Goal: Obtain resource: Download file/media

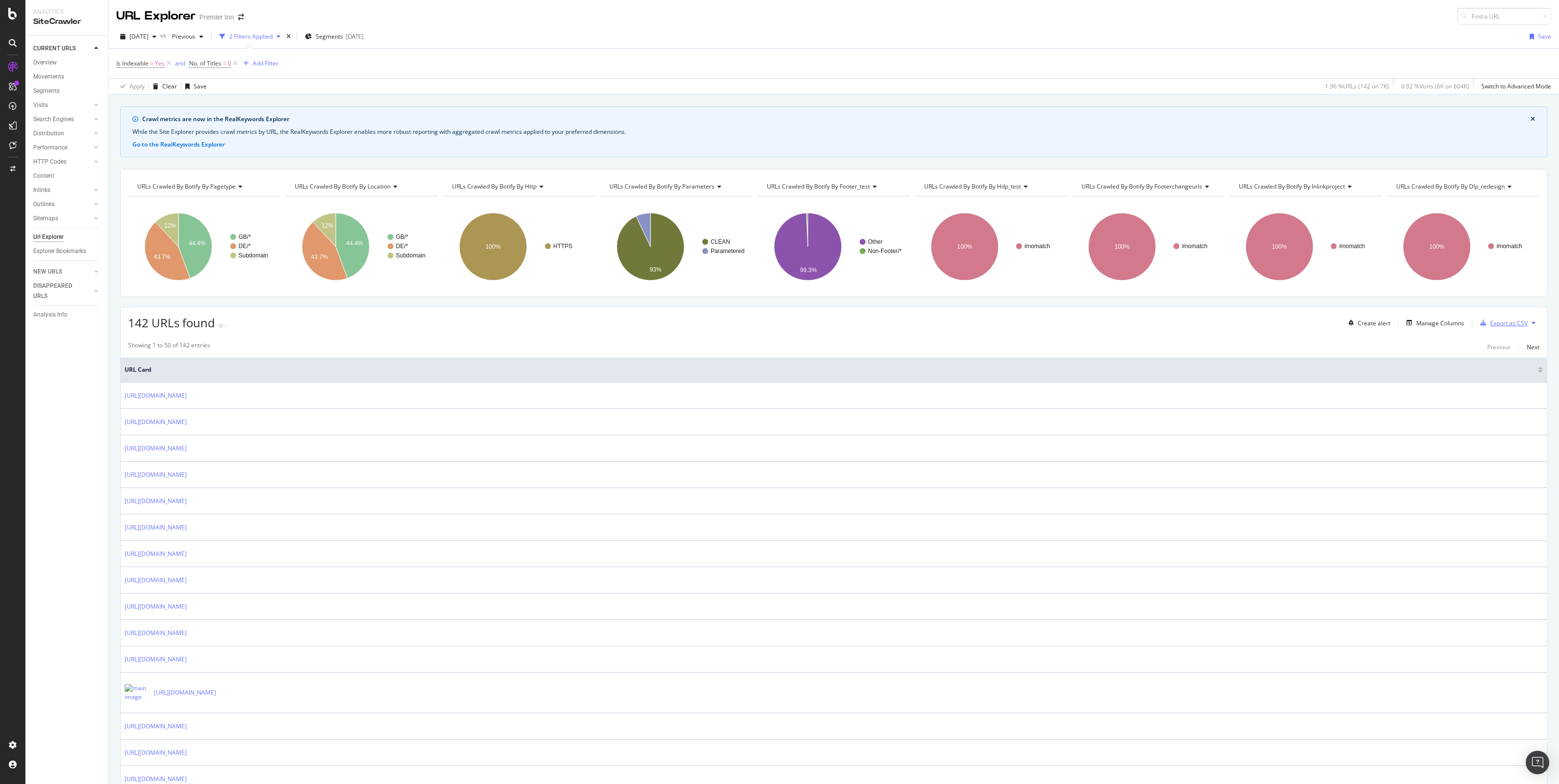
click at [1493, 320] on div "Export as CSV" at bounding box center [1508, 323] width 37 height 8
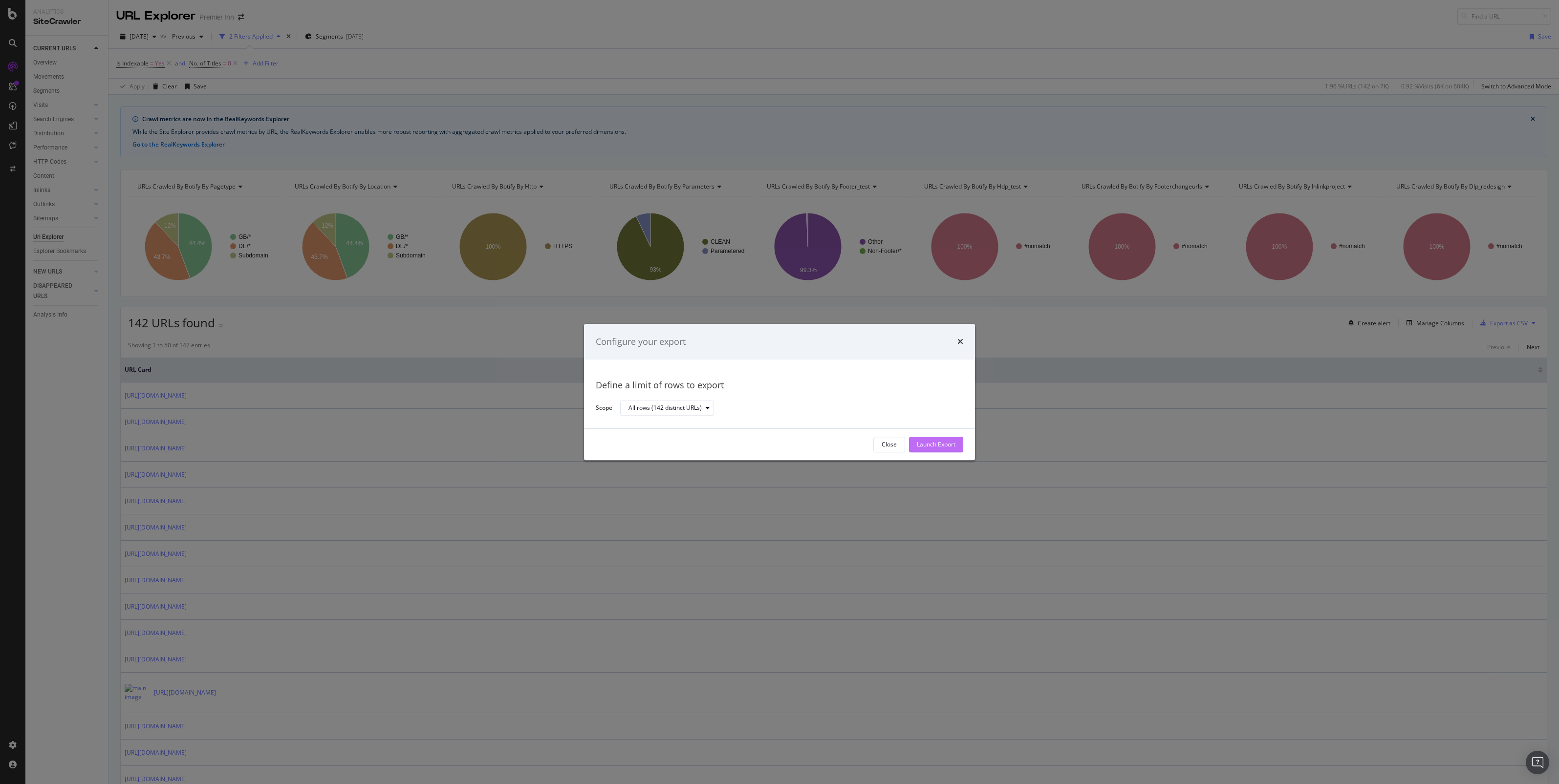
click at [917, 441] on div "Launch Export" at bounding box center [936, 445] width 39 height 8
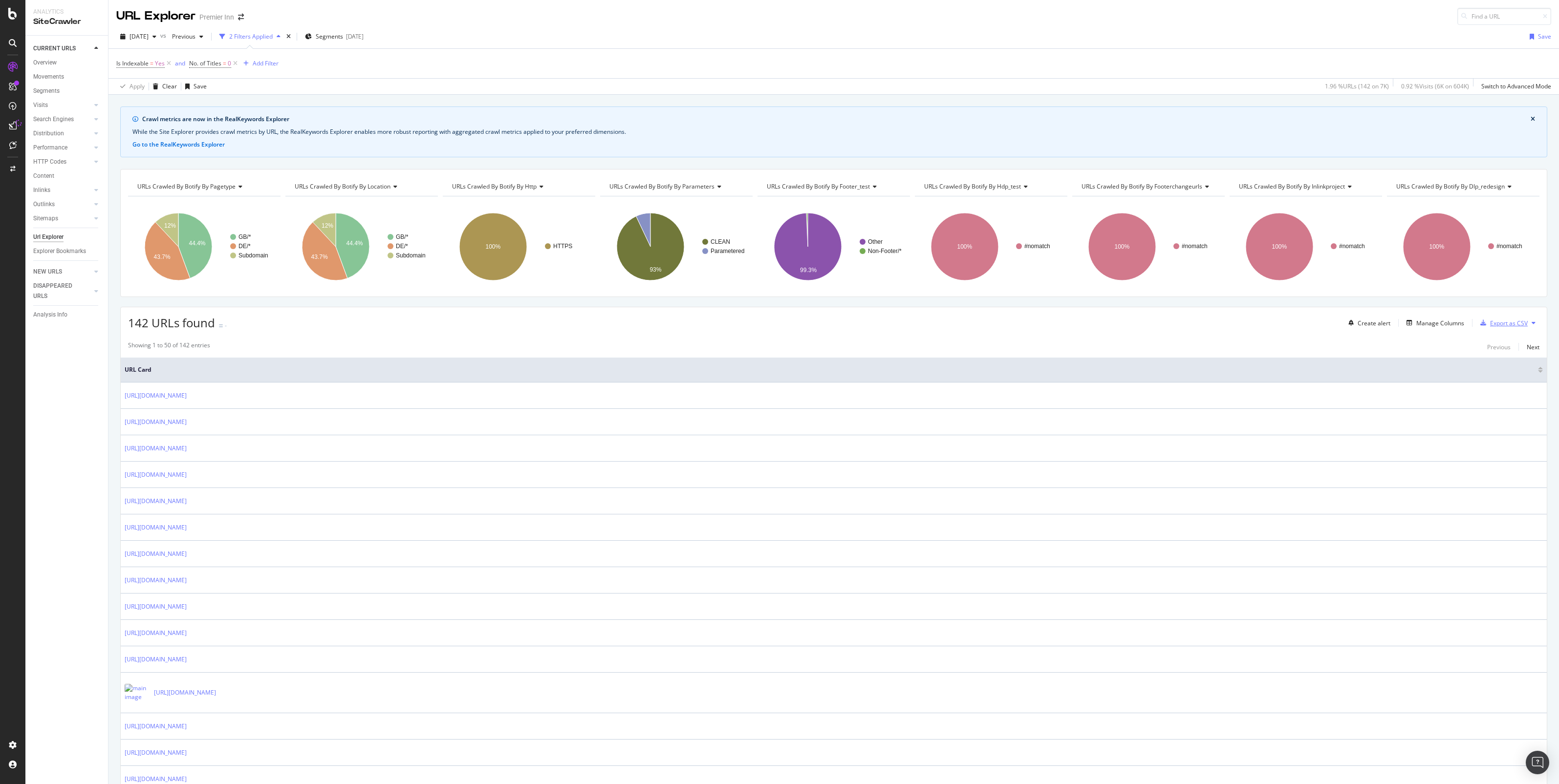
click at [1510, 326] on div "Export as CSV" at bounding box center [1508, 323] width 37 height 8
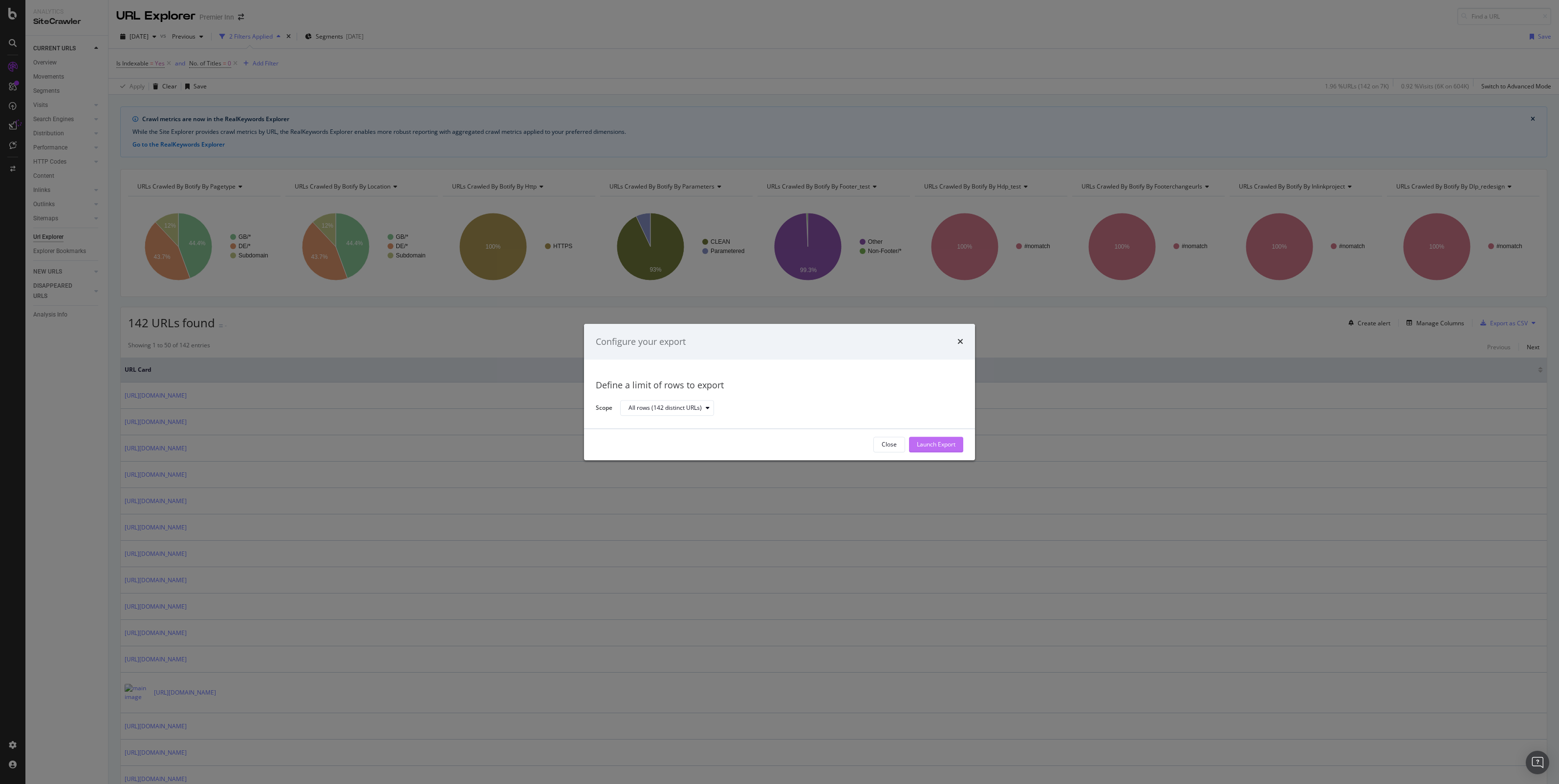
click at [937, 447] on div "Launch Export" at bounding box center [936, 445] width 39 height 8
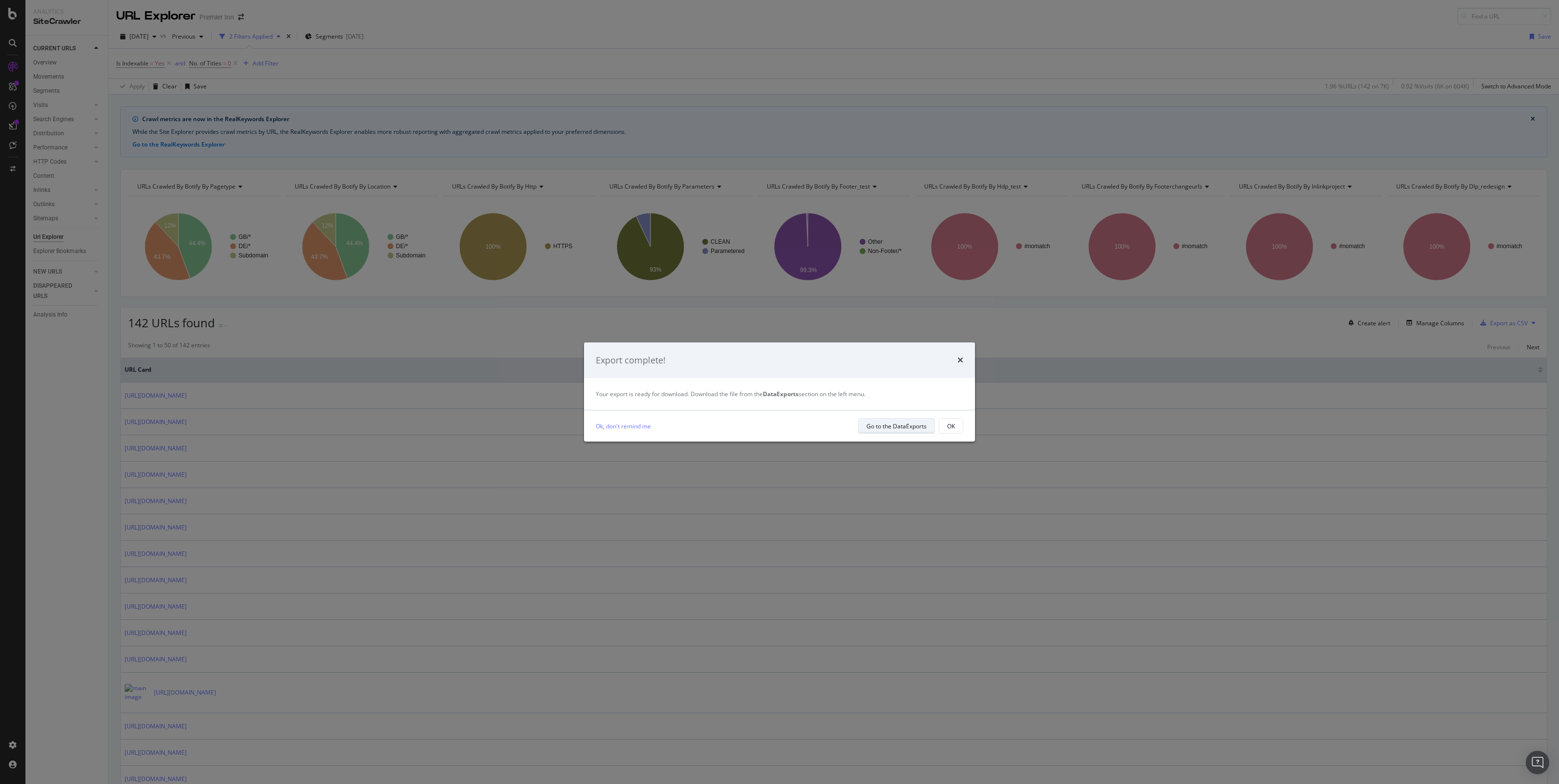
click at [911, 427] on div "Go to the DataExports" at bounding box center [896, 426] width 60 height 8
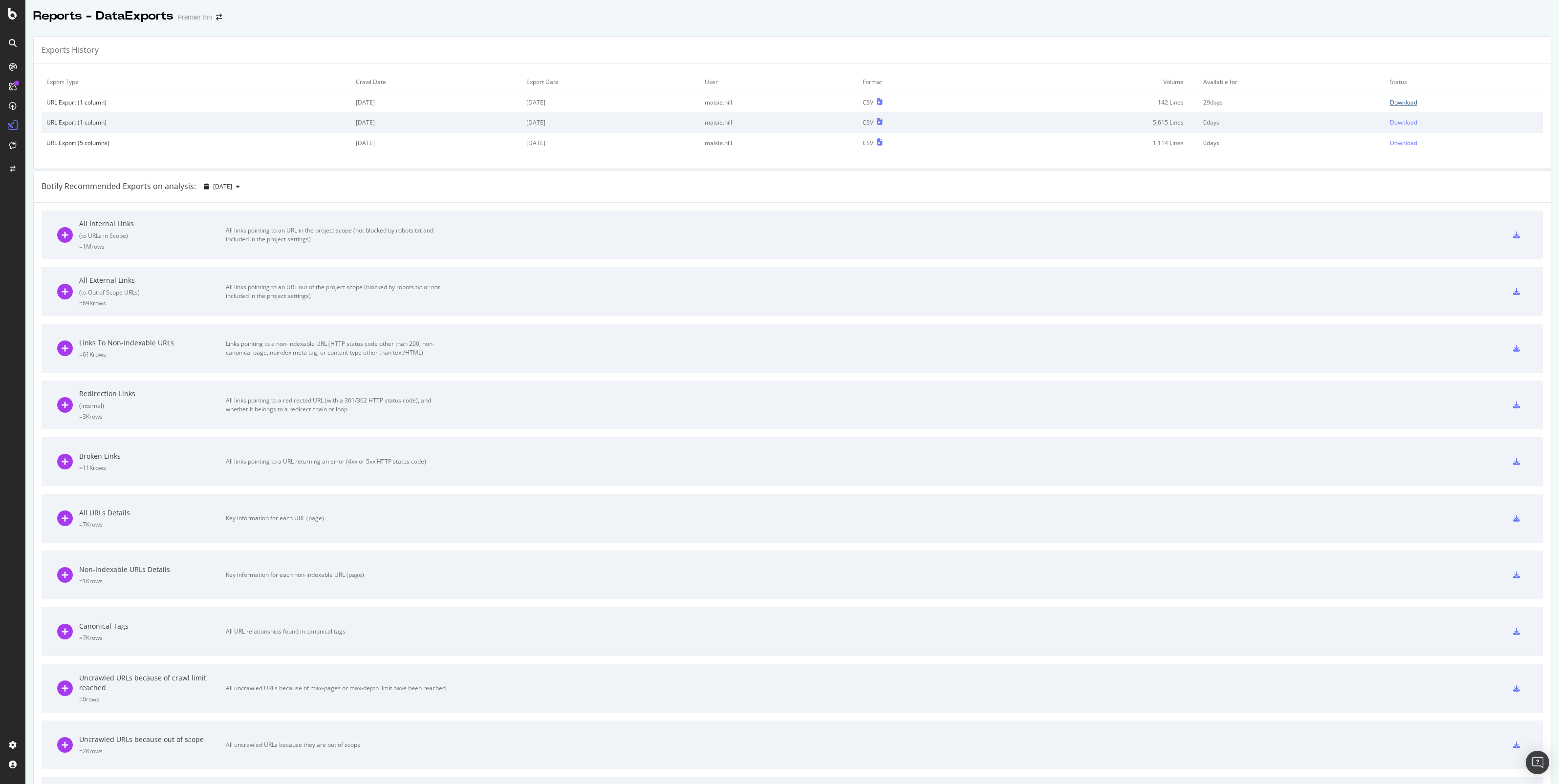
click at [1389, 100] on div "Download" at bounding box center [1403, 102] width 27 height 8
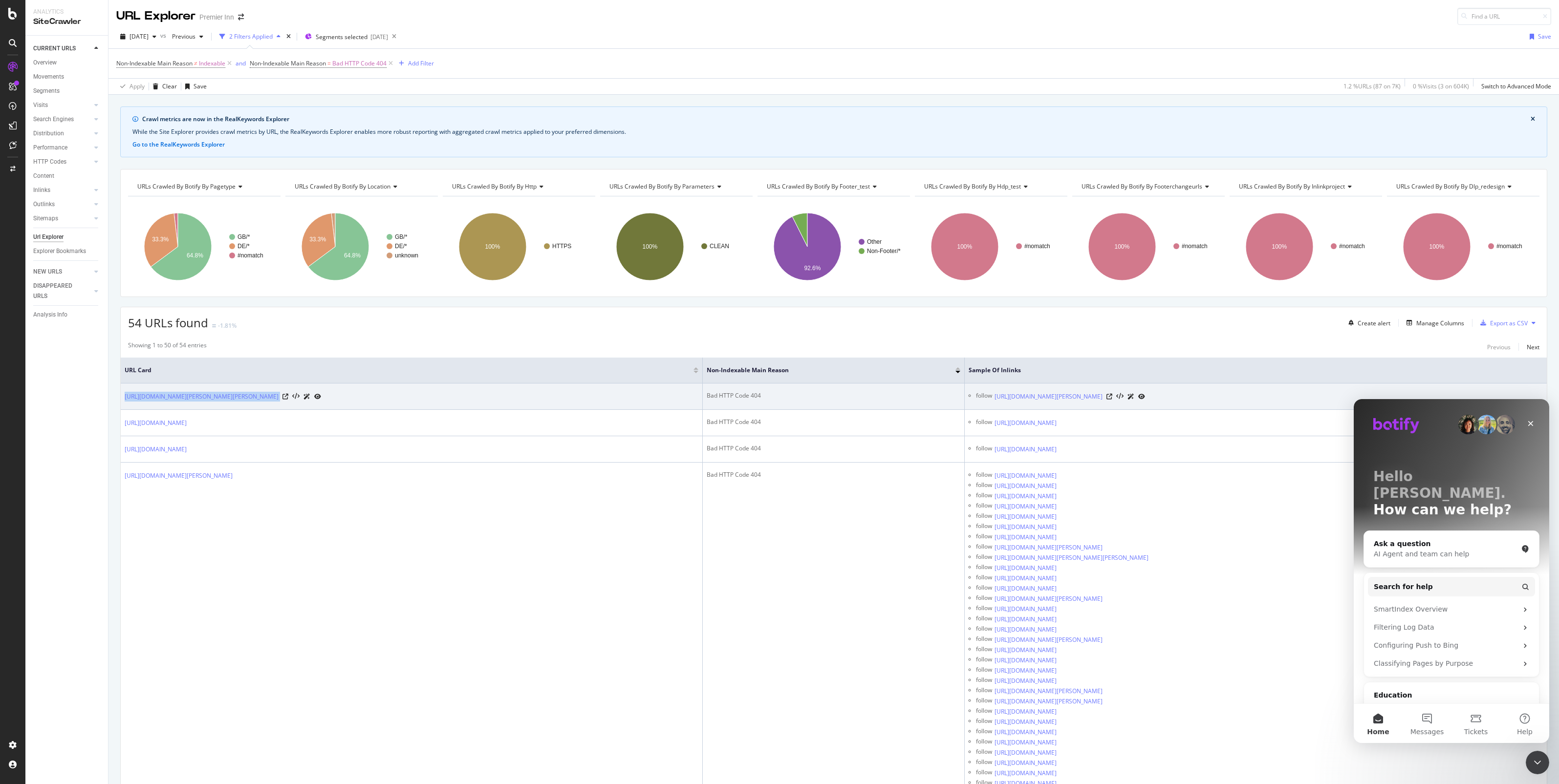
drag, startPoint x: 123, startPoint y: 398, endPoint x: 439, endPoint y: 397, distance: 316.0
click at [439, 397] on td "[URL][DOMAIN_NAME][PERSON_NAME][PERSON_NAME]" at bounding box center [412, 396] width 582 height 26
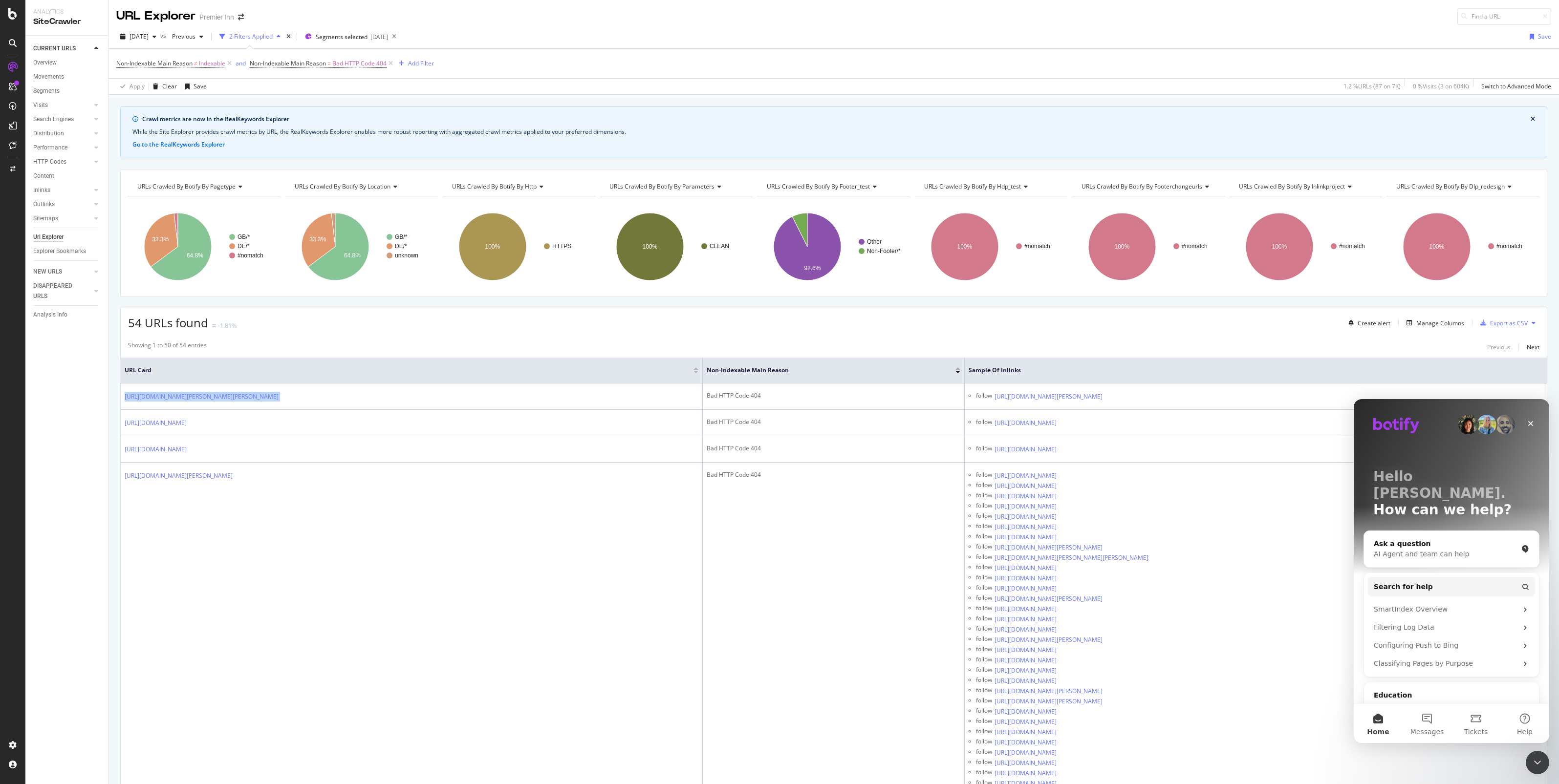
copy div "[URL][DOMAIN_NAME][PERSON_NAME][PERSON_NAME]"
